Goal: Transaction & Acquisition: Purchase product/service

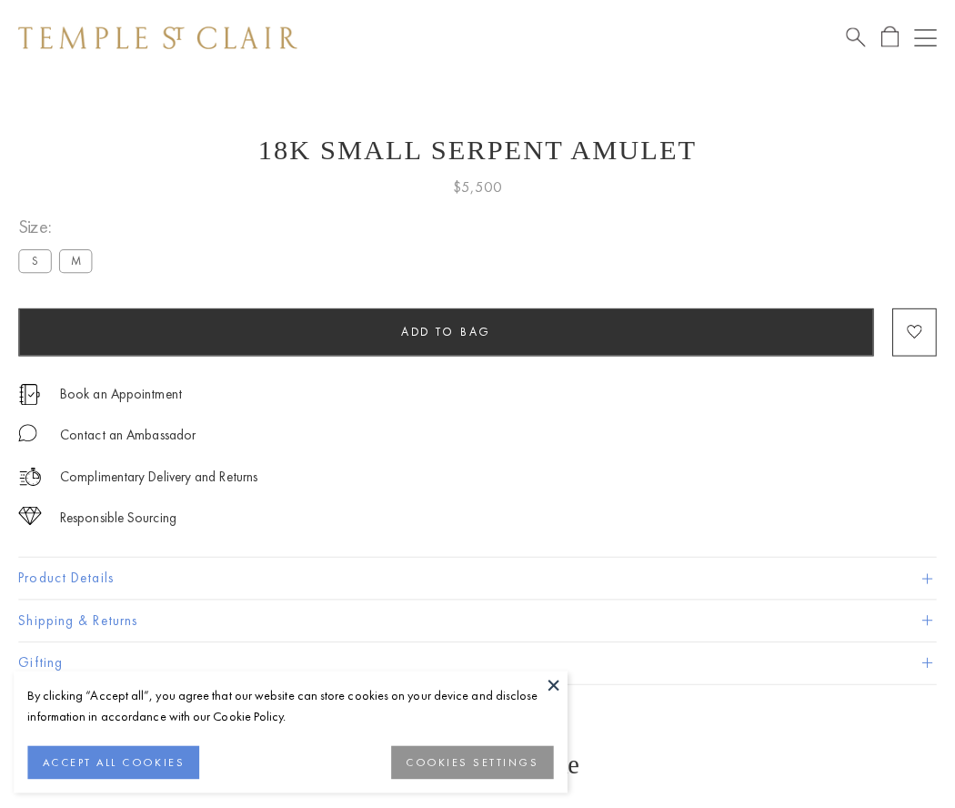
scroll to position [23, 0]
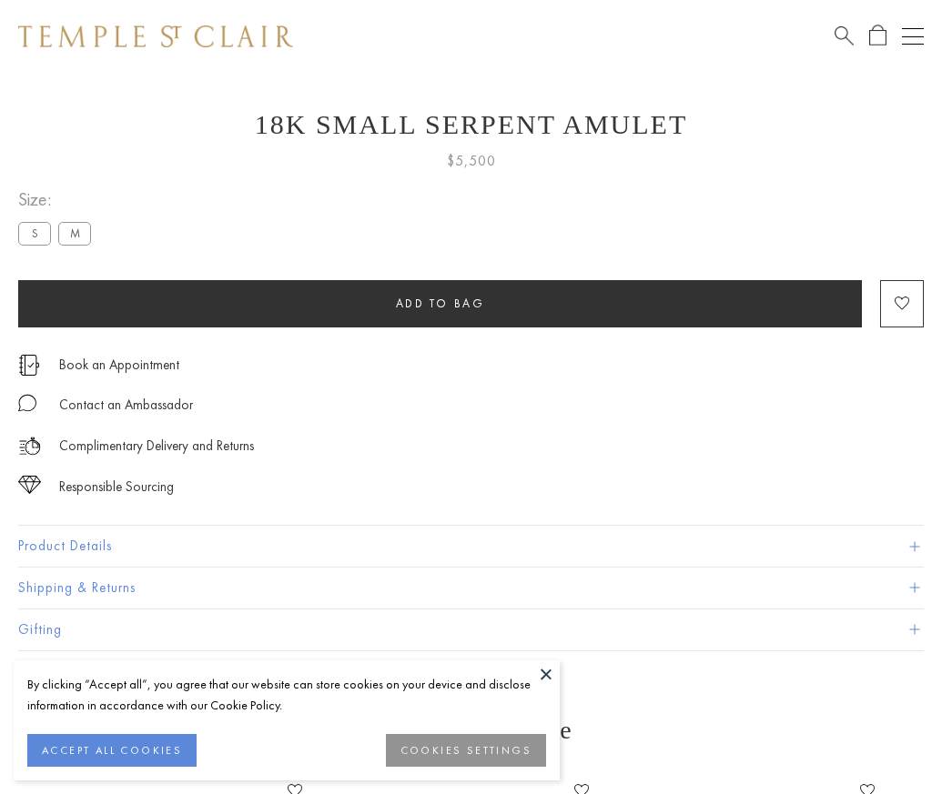
click at [440, 303] on span "Add to bag" at bounding box center [440, 303] width 89 height 15
